Goal: Transaction & Acquisition: Book appointment/travel/reservation

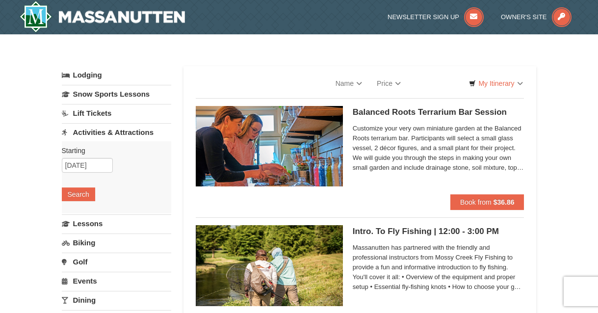
select select "10"
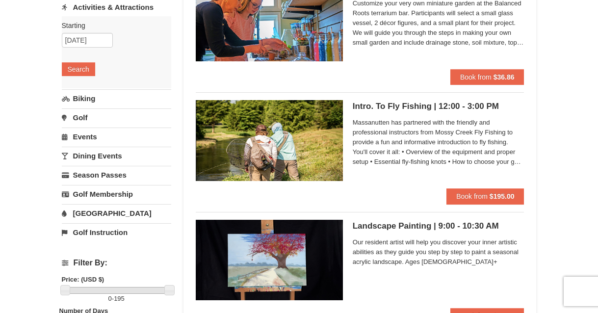
scroll to position [131, 0]
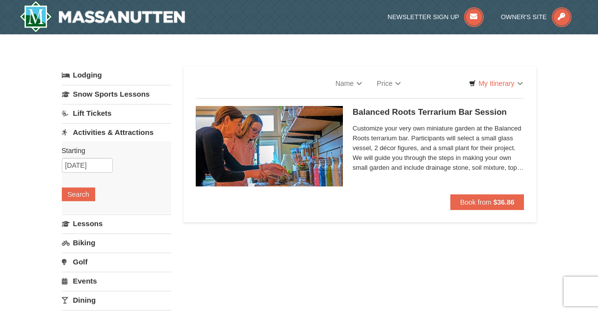
select select "10"
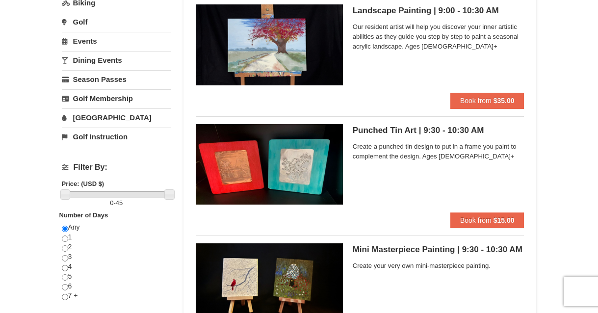
scroll to position [225, 0]
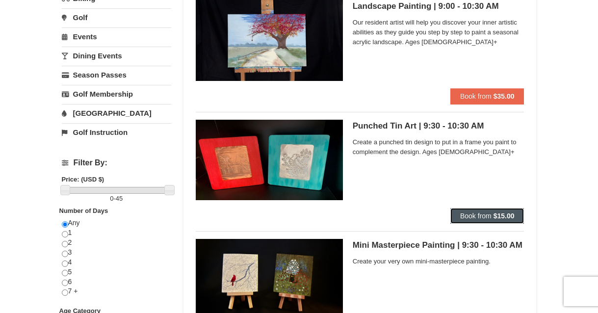
click at [472, 214] on span "Book from" at bounding box center [475, 216] width 31 height 8
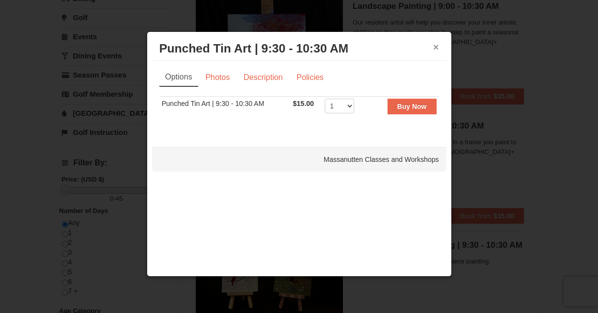
click at [434, 46] on button "×" at bounding box center [436, 47] width 6 height 10
